Goal: Information Seeking & Learning: Learn about a topic

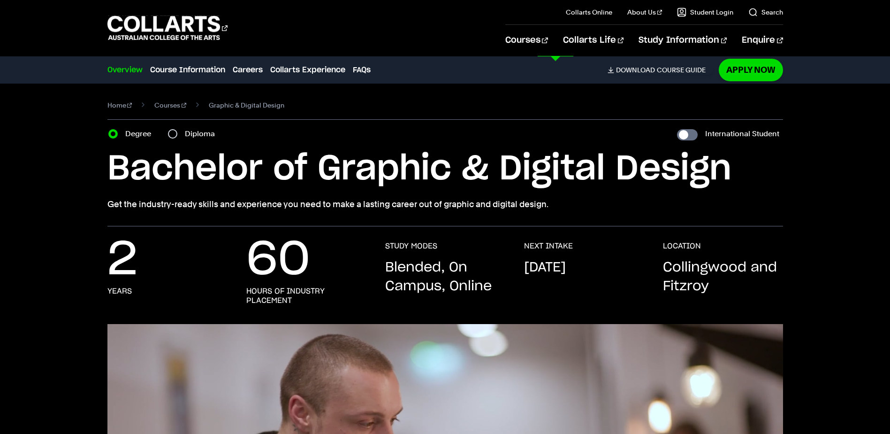
click at [149, 154] on link "Graphic & Digital Design" at bounding box center [186, 155] width 159 height 11
click at [174, 133] on input "Diploma" at bounding box center [172, 133] width 9 height 9
radio input "true"
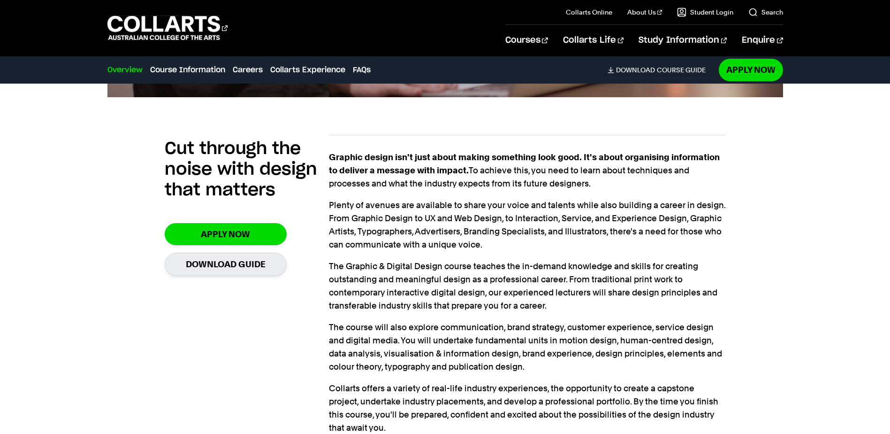
scroll to position [610, 0]
